Goal: Navigation & Orientation: Find specific page/section

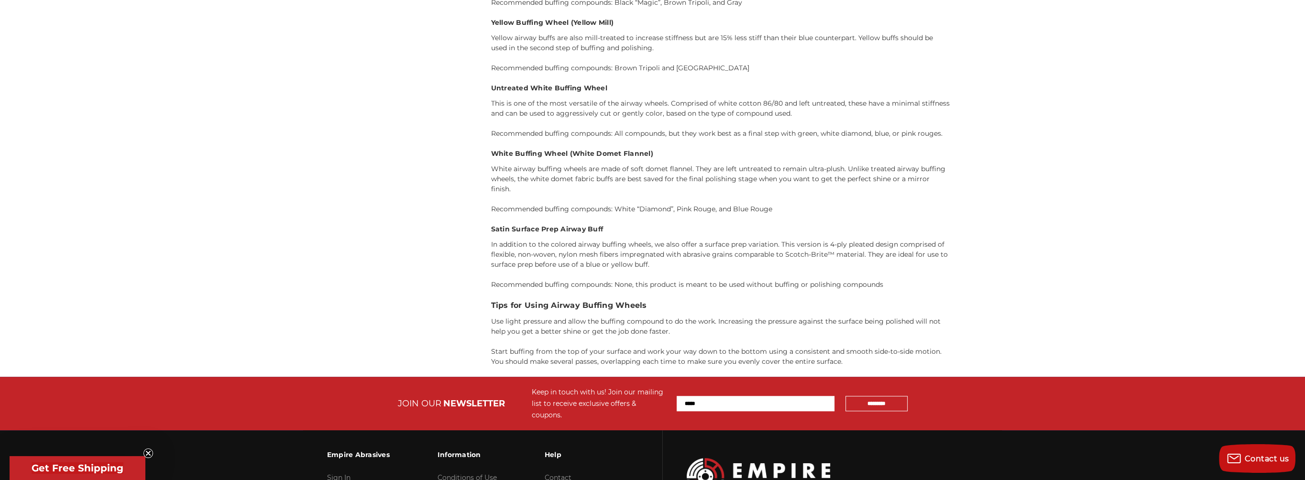
scroll to position [1535, 0]
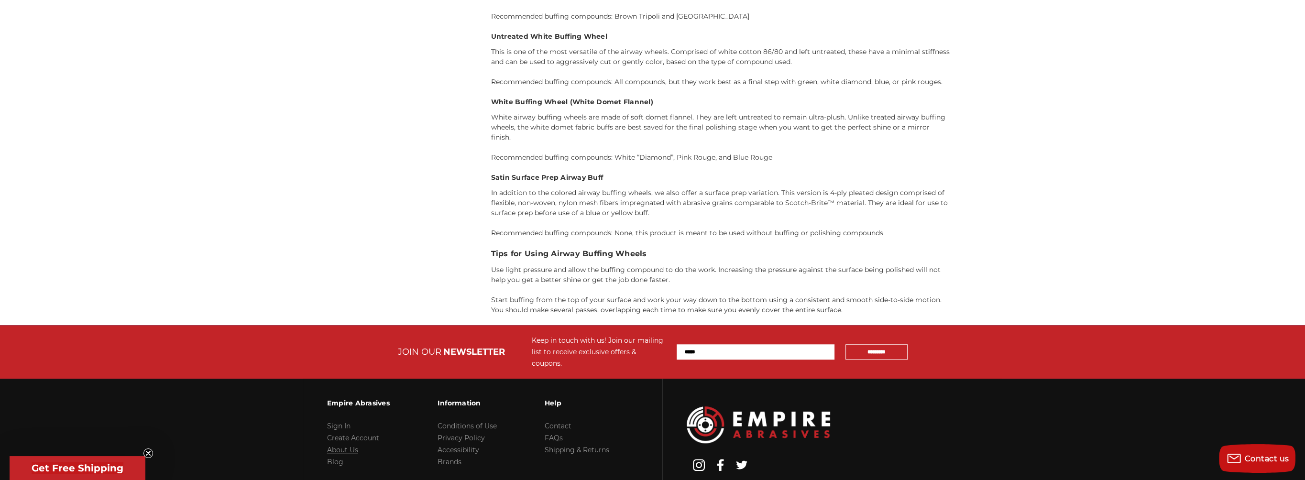
click at [337, 446] on link "About Us" at bounding box center [342, 450] width 31 height 9
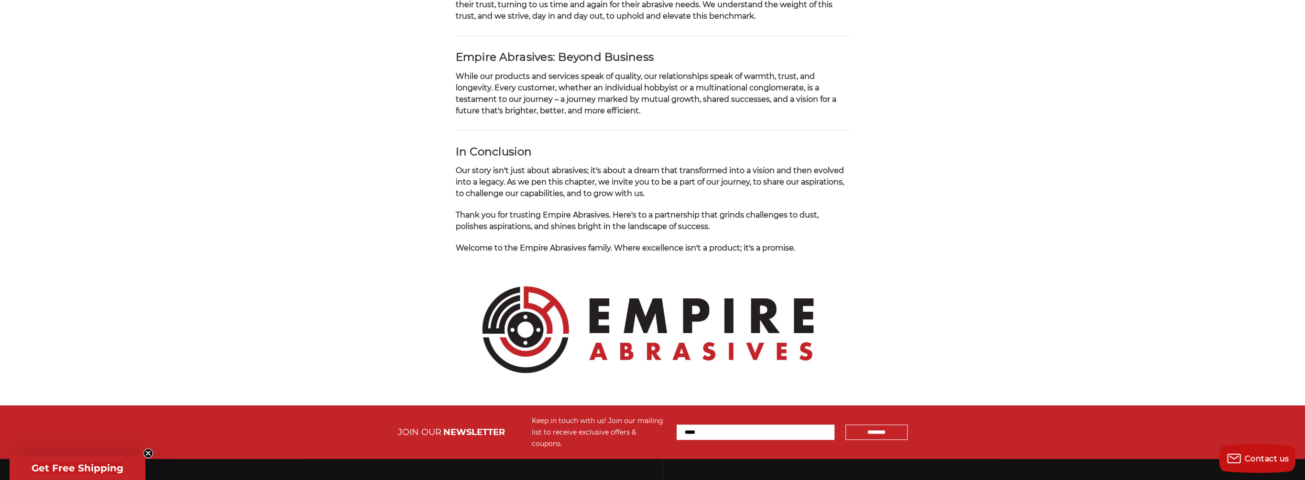
scroll to position [956, 0]
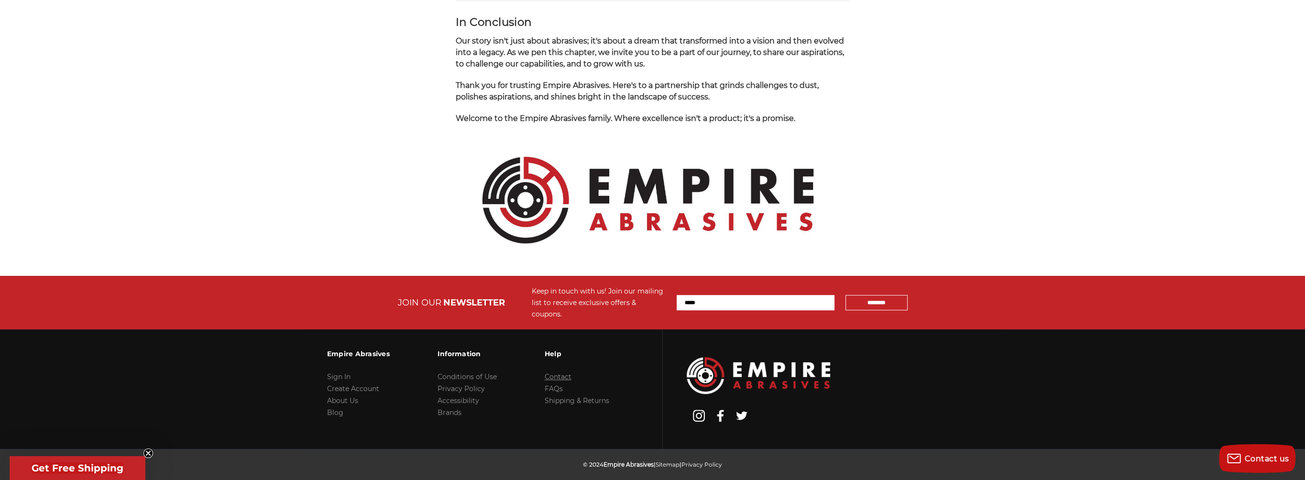
click at [548, 372] on link "Contact" at bounding box center [557, 376] width 27 height 9
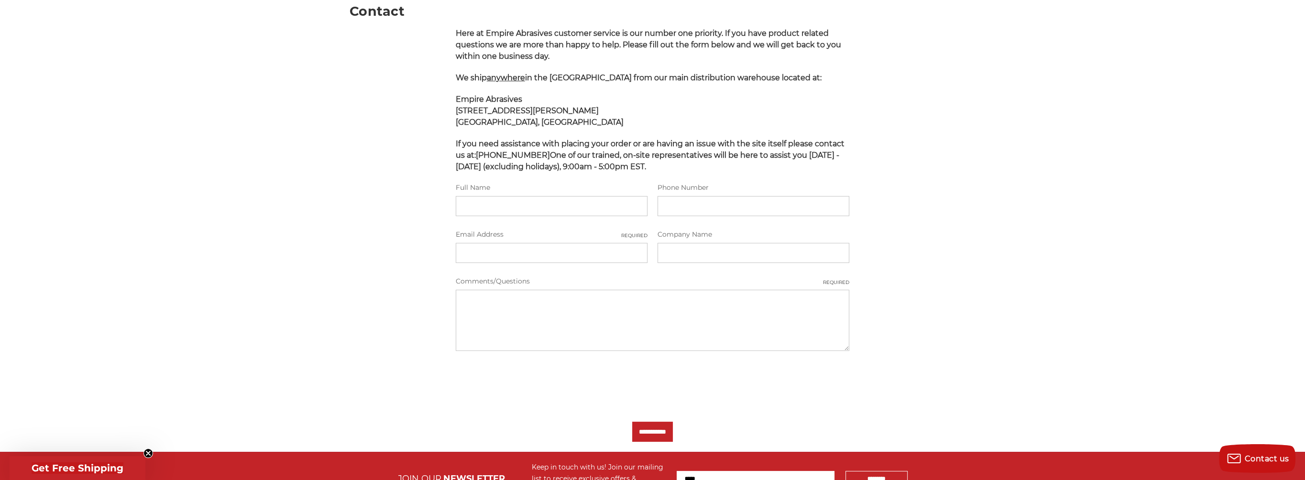
scroll to position [331, 0]
